Goal: Information Seeking & Learning: Learn about a topic

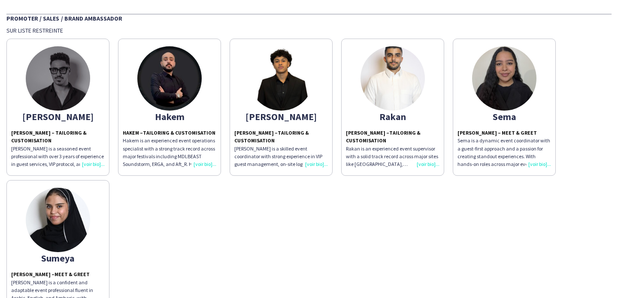
scroll to position [59, 0]
click at [210, 168] on p "Hakem is an experienced event operations specialist with a strong track record …" at bounding box center [170, 152] width 94 height 31
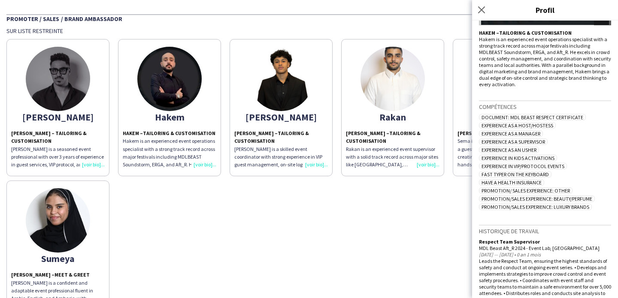
scroll to position [156, 0]
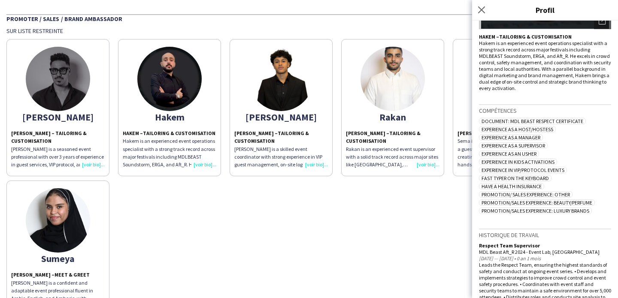
click at [429, 166] on div "Rakan Howaidi – Tailoring & Customisation Rakan is an experienced event supervi…" at bounding box center [393, 149] width 94 height 39
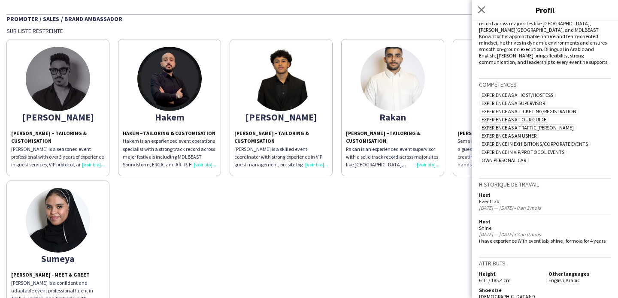
scroll to position [181, 0]
click at [427, 200] on div "Abdulrahman Abdulrahman Hassan – Tailoring & Customisation Abdulrahman is a sea…" at bounding box center [308, 176] width 605 height 283
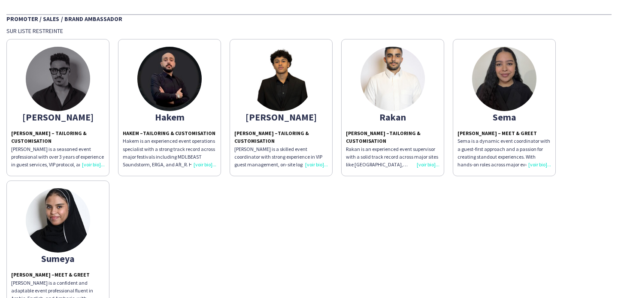
click at [532, 164] on div "Sema Issa – Meet & Greet Sema is a dynamic event coordinator with a guest-first…" at bounding box center [504, 149] width 94 height 39
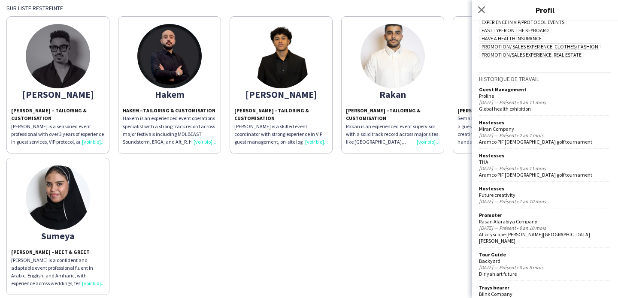
scroll to position [117, 0]
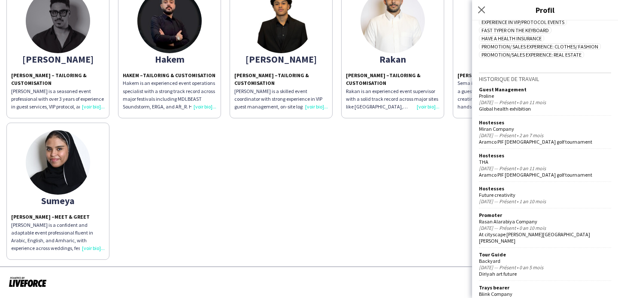
click at [88, 244] on div "Sumeya Ahmed – Meet & Greet Sumeya is a confident and adaptable event professio…" at bounding box center [58, 232] width 94 height 39
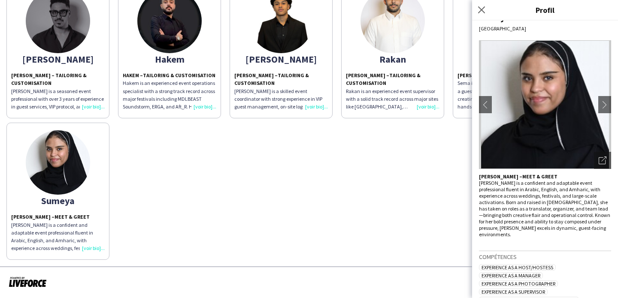
scroll to position [144, 0]
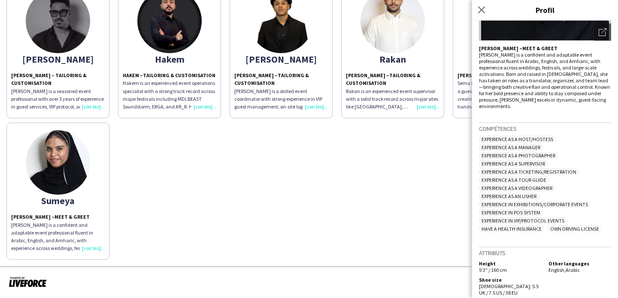
click at [398, 199] on div "Abdulrahman Abdulrahman Hassan – Tailoring & Customisation Abdulrahman is a sea…" at bounding box center [308, 118] width 605 height 283
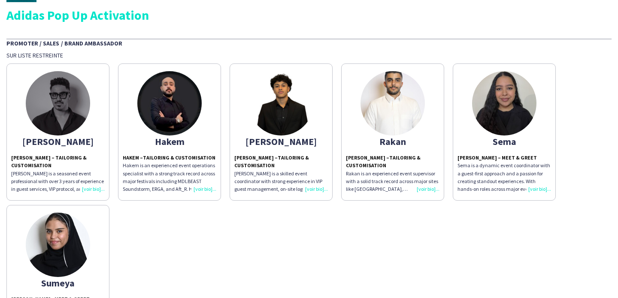
scroll to position [33, 0]
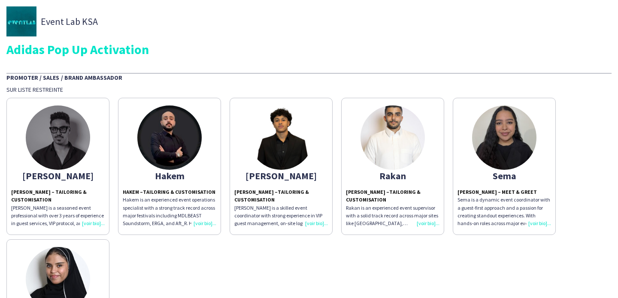
click at [191, 161] on app-share-pages-crew-card "[PERSON_NAME] – Tailoring & Customisation Hakem is an experienced event operati…" at bounding box center [169, 166] width 103 height 137
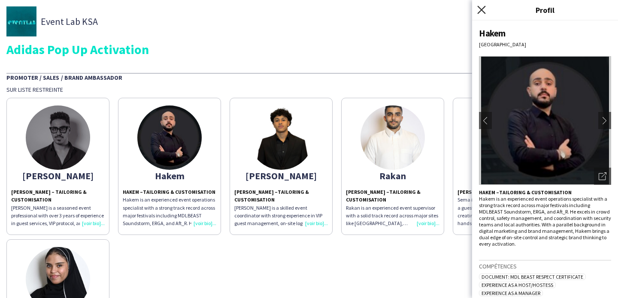
click at [483, 12] on icon at bounding box center [481, 10] width 8 height 8
